Goal: Task Accomplishment & Management: Use online tool/utility

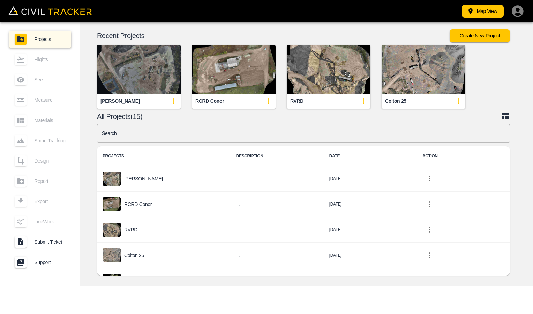
click at [125, 90] on img "button" at bounding box center [139, 69] width 84 height 49
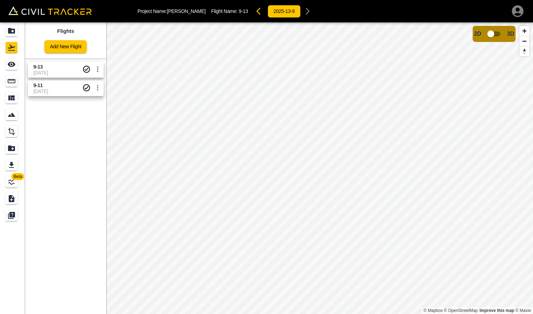
click at [55, 73] on span "[DATE]" at bounding box center [58, 73] width 49 height 6
click at [13, 63] on icon "See" at bounding box center [12, 64] width 8 height 5
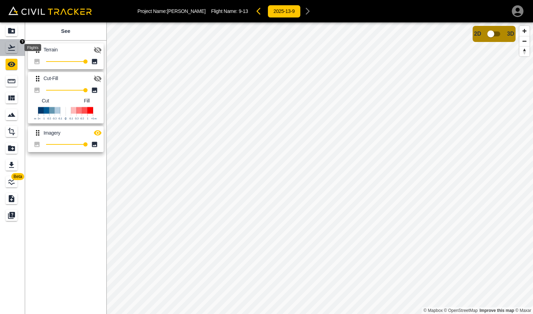
click at [12, 50] on icon "Flights" at bounding box center [11, 47] width 8 height 8
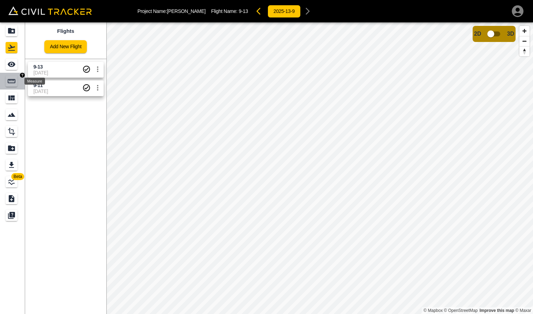
click at [13, 82] on icon "Measure" at bounding box center [11, 81] width 8 height 8
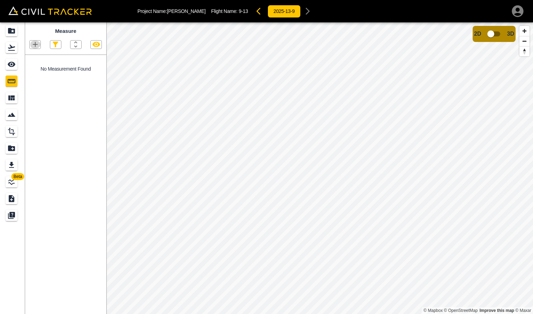
click at [38, 45] on icon "button" at bounding box center [35, 44] width 8 height 8
click at [31, 80] on p "Polygon" at bounding box center [33, 78] width 17 height 6
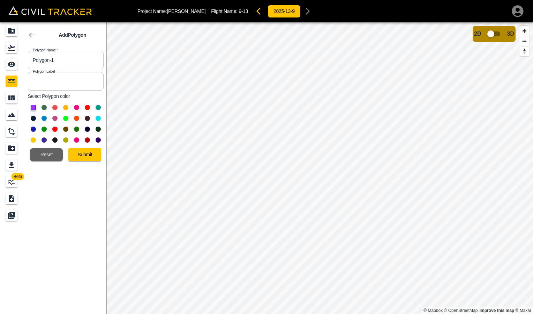
click at [71, 61] on input "Polygon-1" at bounding box center [66, 60] width 76 height 19
type input "P"
type input "base"
click at [65, 105] on button at bounding box center [65, 107] width 5 height 5
click at [73, 156] on button "Submit" at bounding box center [84, 154] width 33 height 13
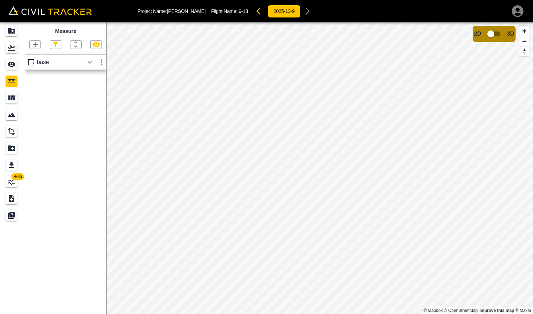
click at [64, 63] on div "base" at bounding box center [60, 62] width 47 height 6
